Goal: Information Seeking & Learning: Learn about a topic

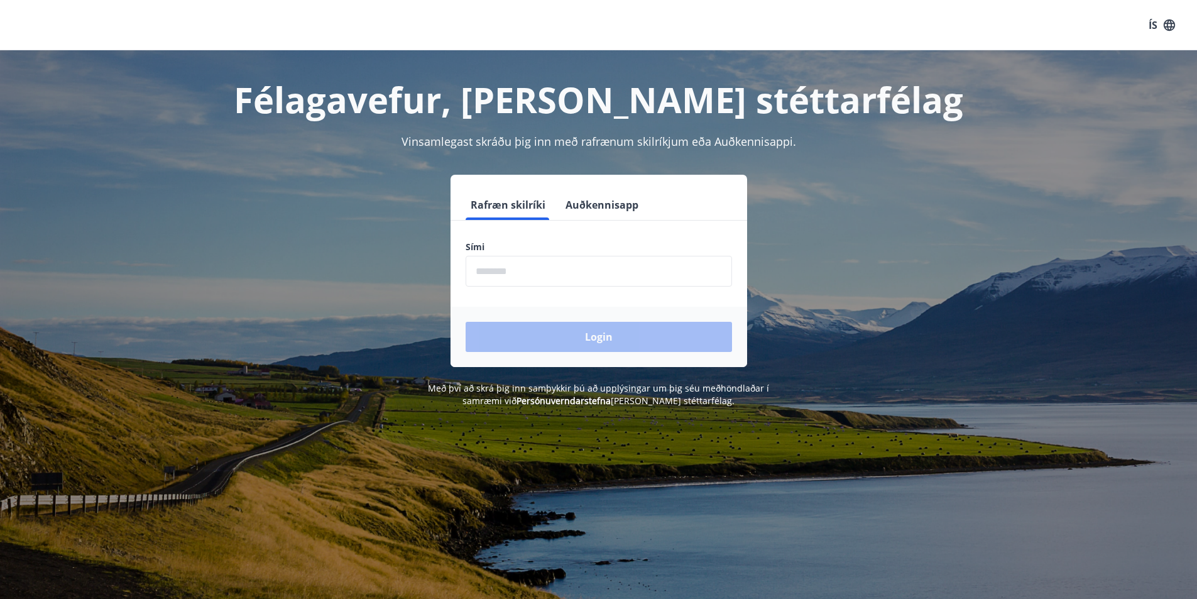
click at [526, 270] on input "phone" at bounding box center [599, 271] width 266 height 31
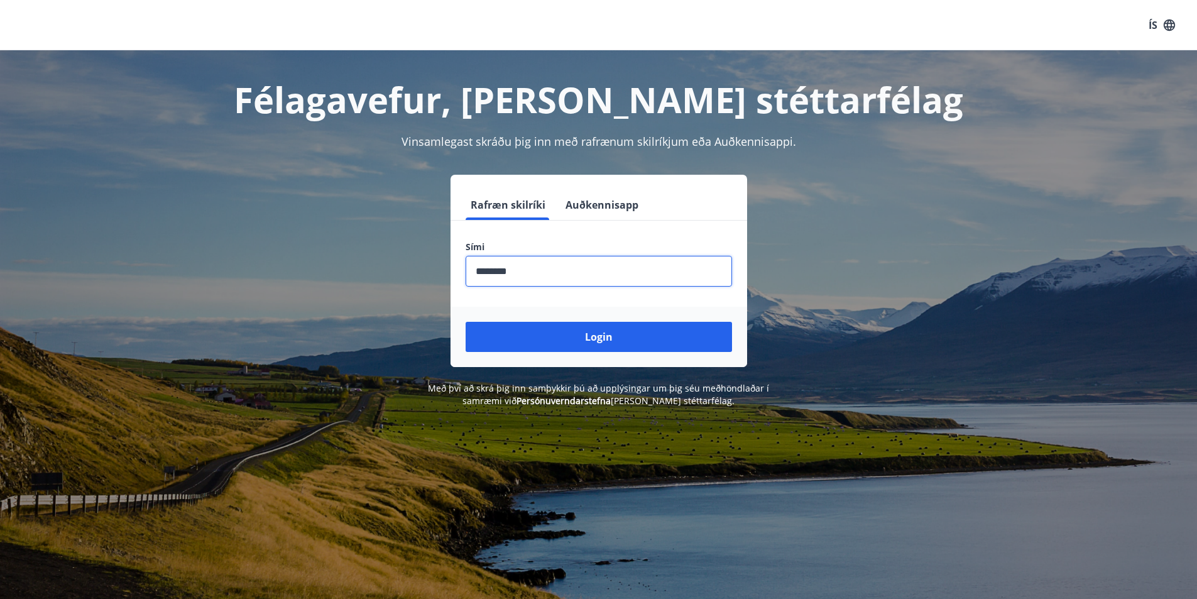
type input "********"
click at [466, 322] on button "Login" at bounding box center [599, 337] width 266 height 30
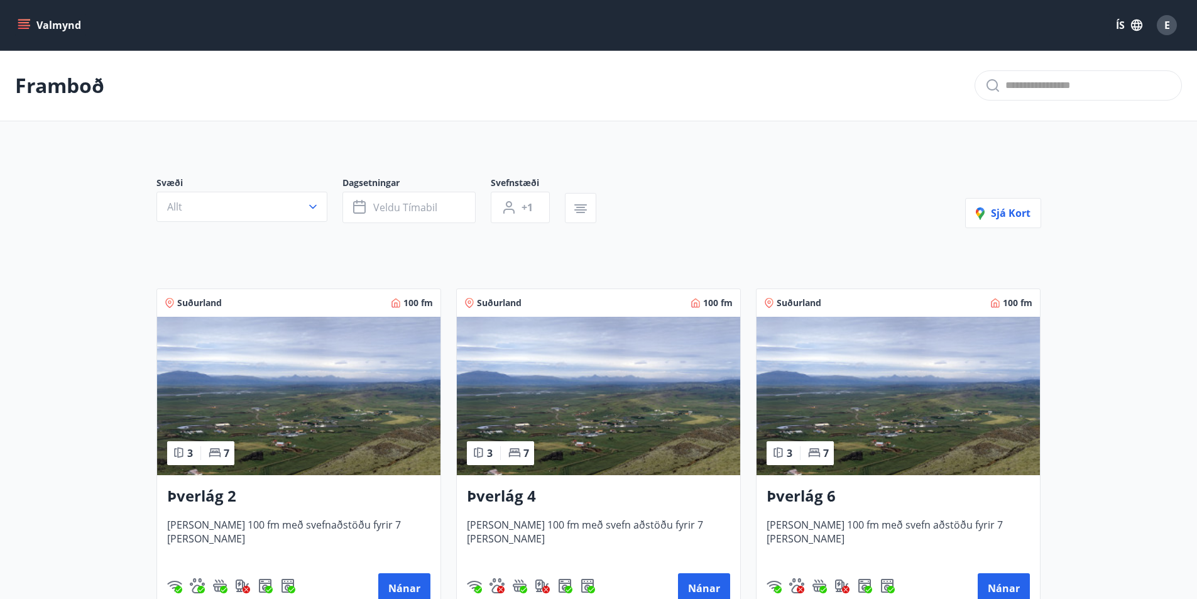
click at [26, 30] on icon "menu" at bounding box center [24, 25] width 13 height 13
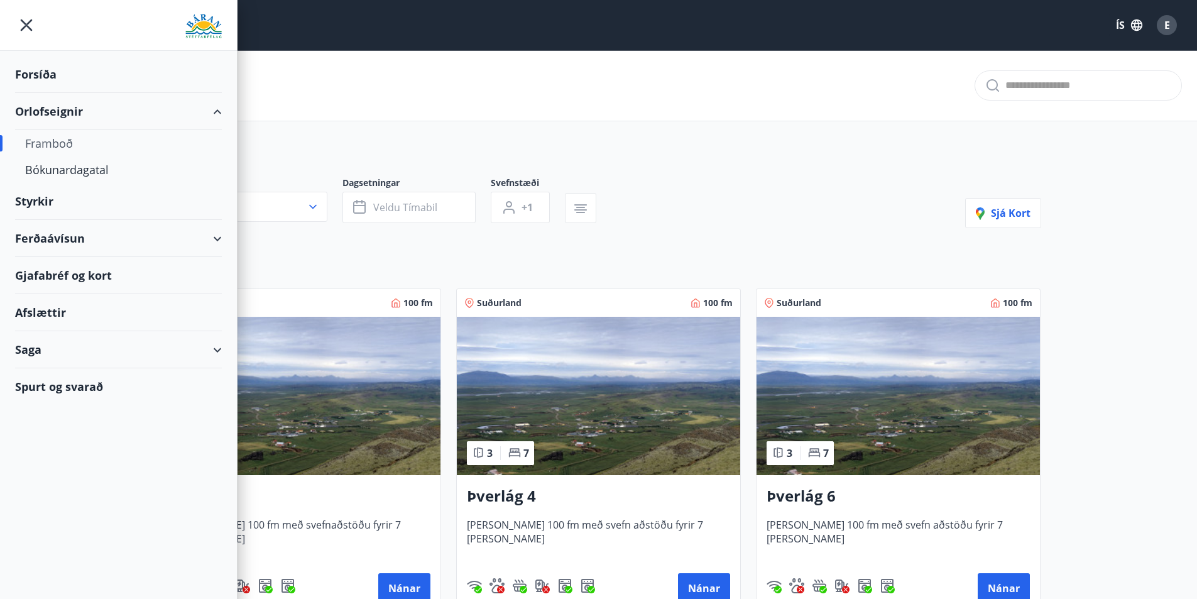
click at [50, 93] on div "Styrkir" at bounding box center [118, 74] width 207 height 37
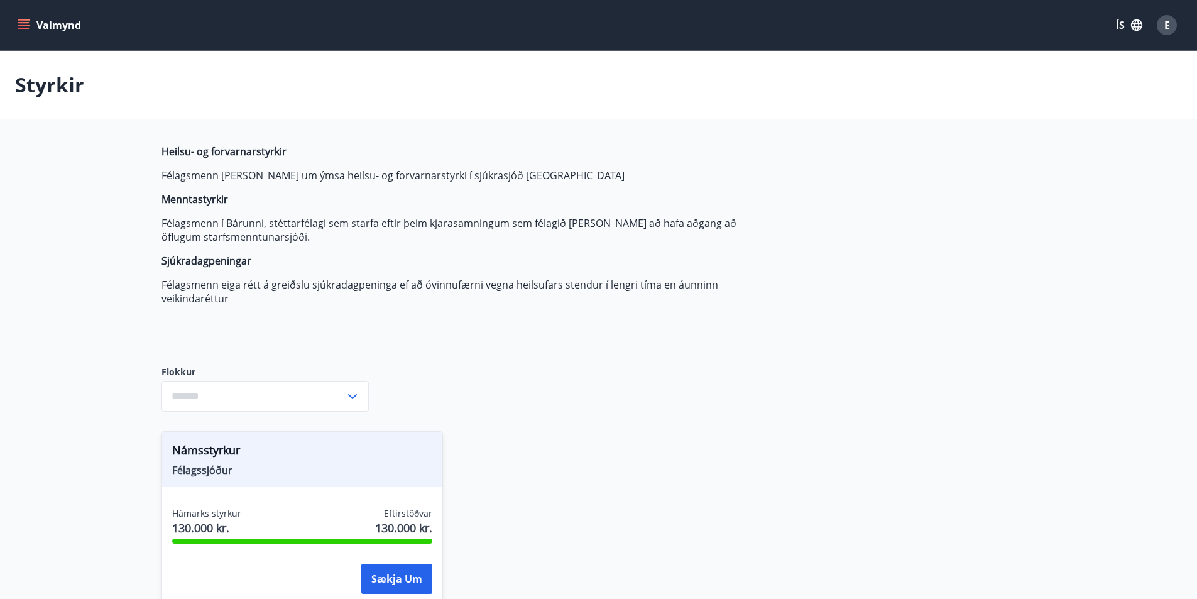
type input "***"
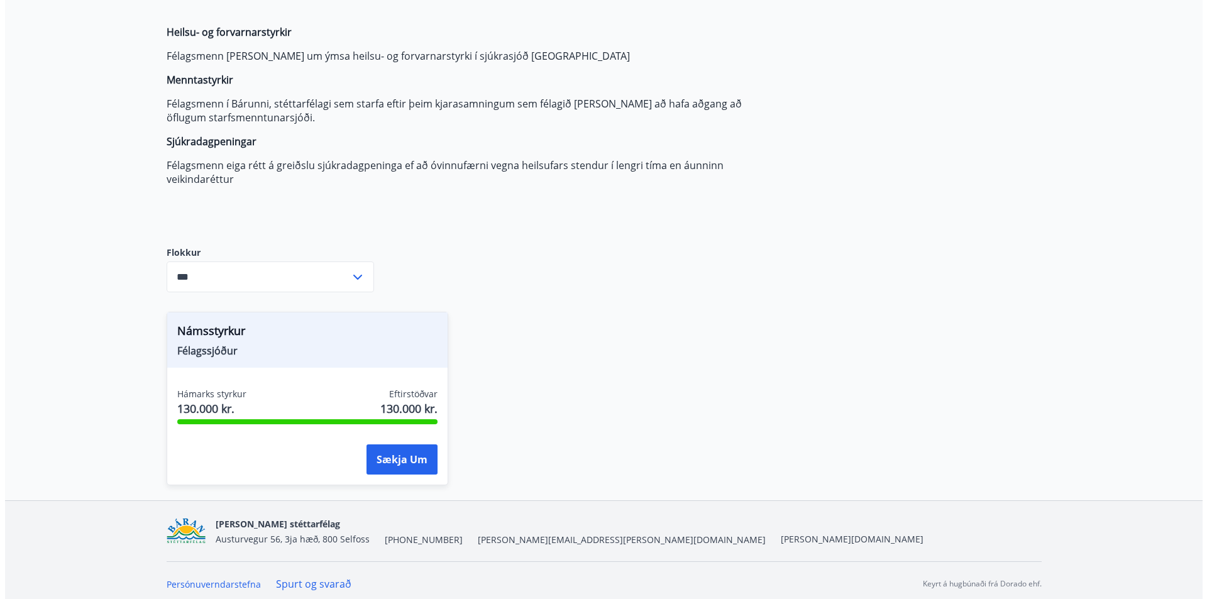
scroll to position [126, 0]
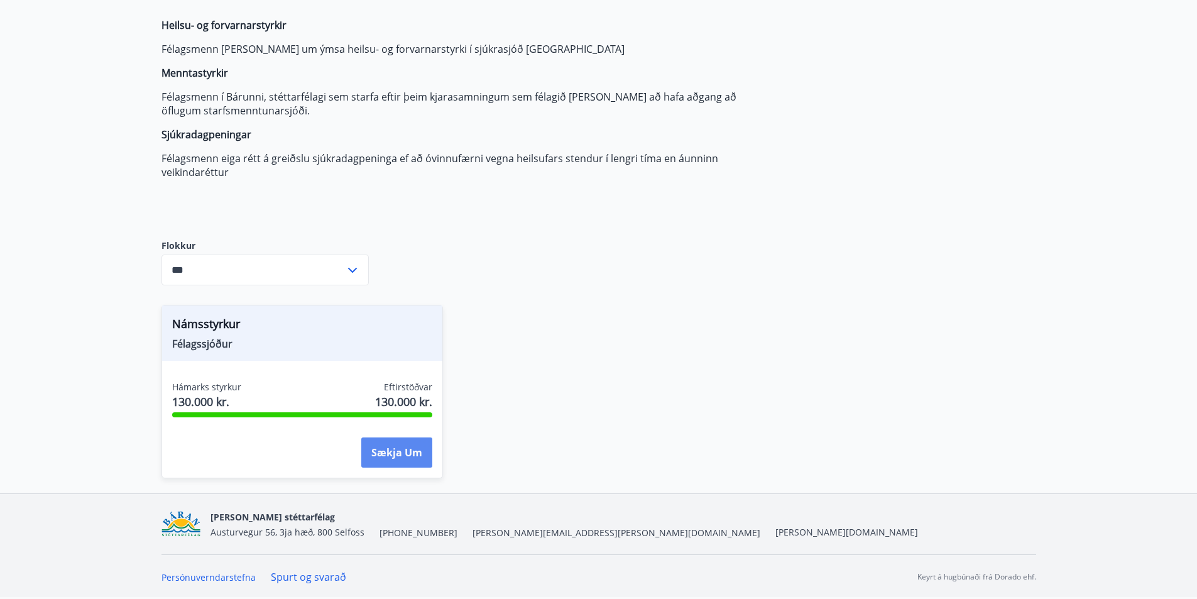
click at [397, 449] on button "Sækja um" at bounding box center [396, 452] width 71 height 30
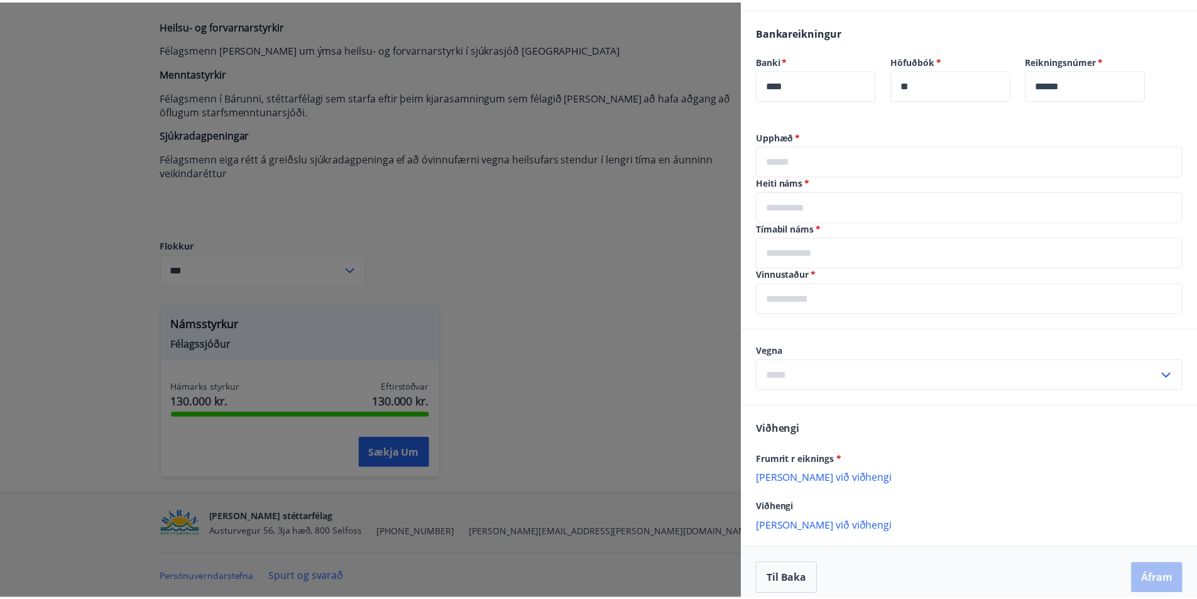
scroll to position [302, 0]
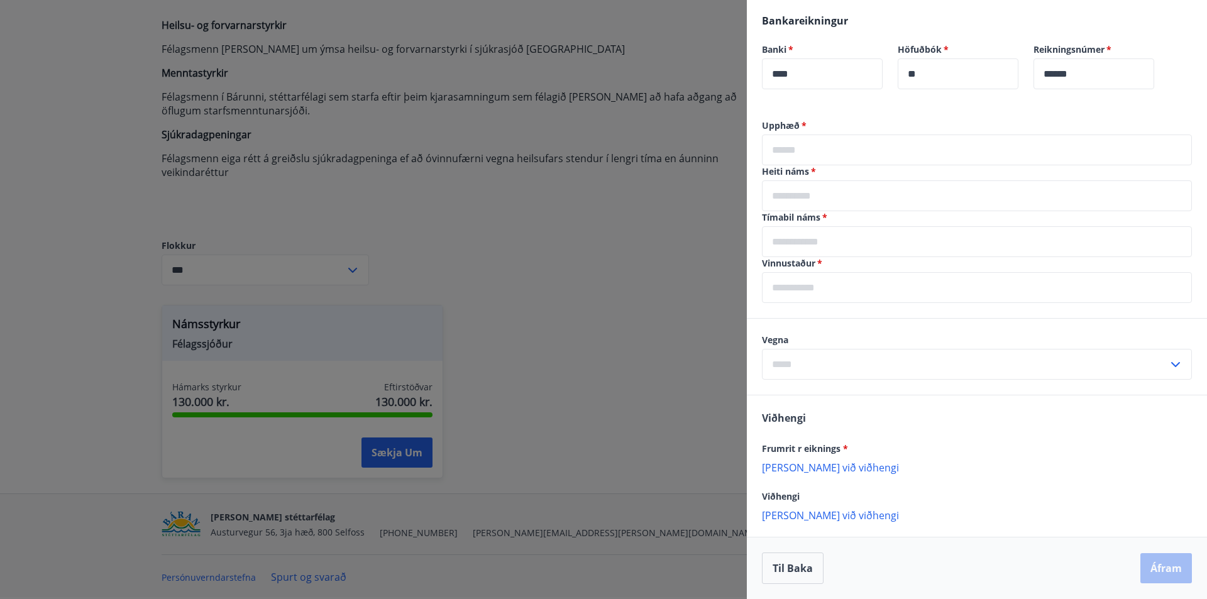
click at [543, 303] on div at bounding box center [603, 299] width 1207 height 599
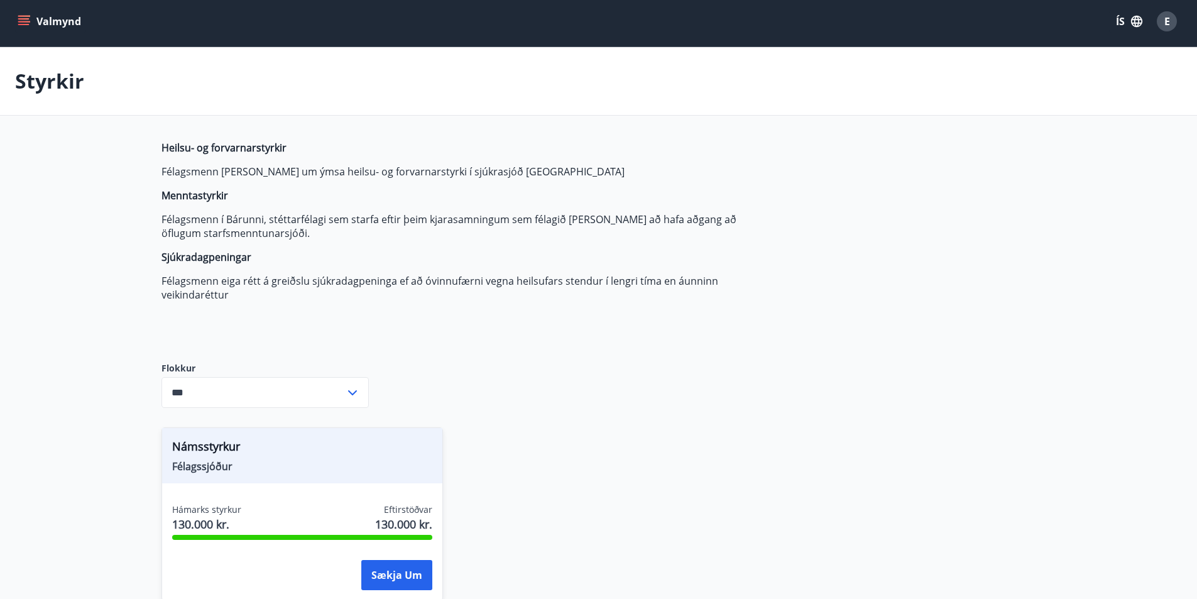
scroll to position [0, 0]
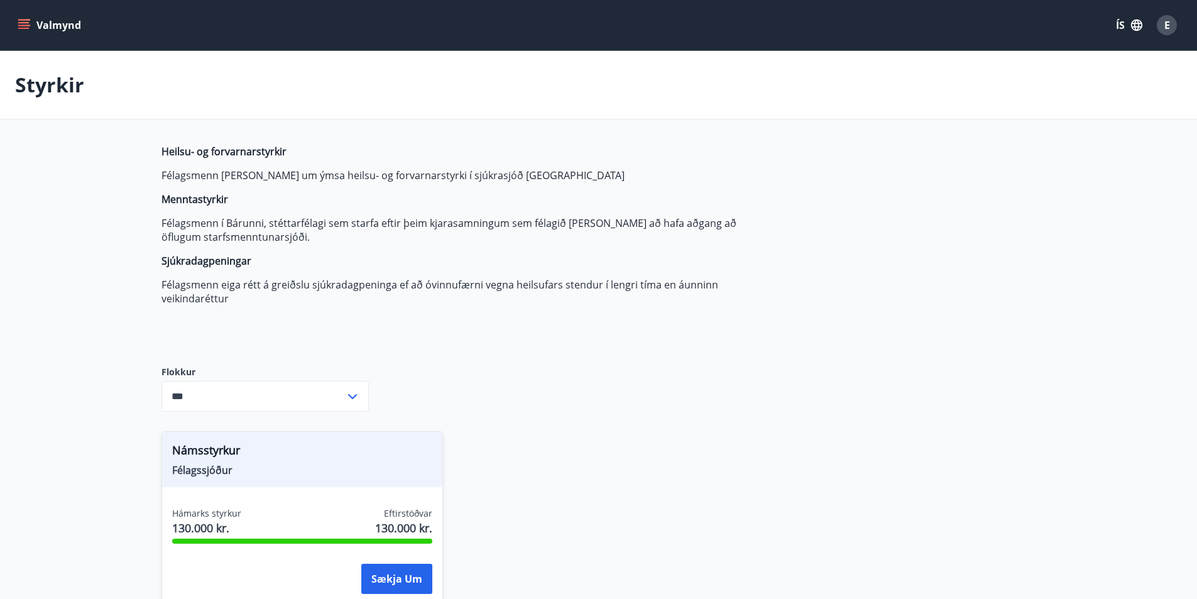
click at [26, 17] on button "Valmynd" at bounding box center [50, 25] width 71 height 23
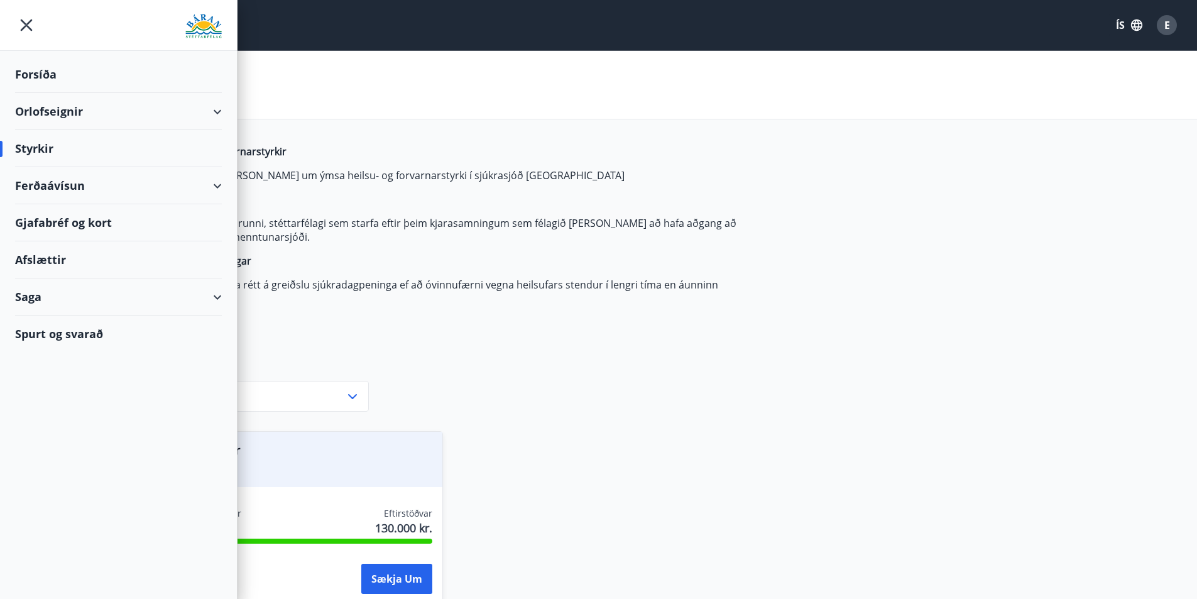
click at [96, 222] on div "Gjafabréf og kort" at bounding box center [118, 222] width 207 height 37
click at [51, 261] on div "Afslættir" at bounding box center [118, 259] width 207 height 37
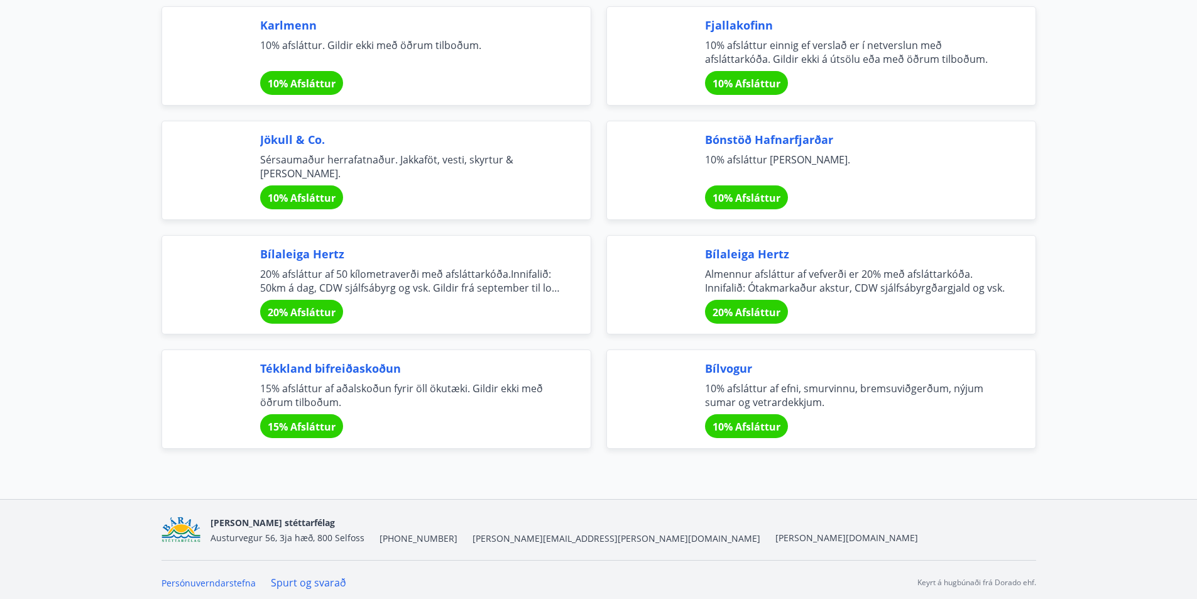
scroll to position [4166, 0]
